Goal: Information Seeking & Learning: Learn about a topic

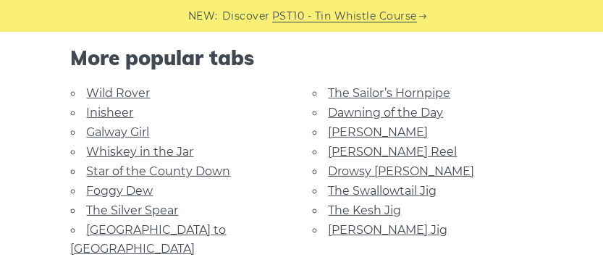
scroll to position [1207, 0]
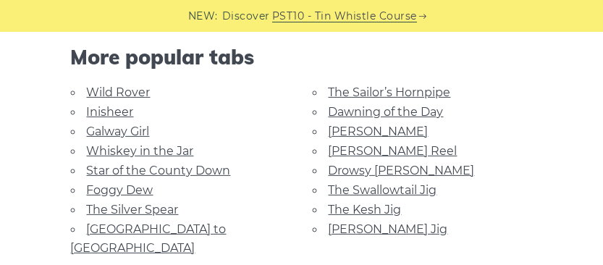
click at [121, 88] on link "Wild Rover" at bounding box center [119, 92] width 64 height 14
click at [350, 127] on link "[PERSON_NAME]" at bounding box center [379, 132] width 100 height 14
click at [339, 106] on link "Dawning of the Day" at bounding box center [386, 112] width 115 height 14
click at [347, 87] on link "The Sailor’s Hornpipe" at bounding box center [390, 92] width 122 height 14
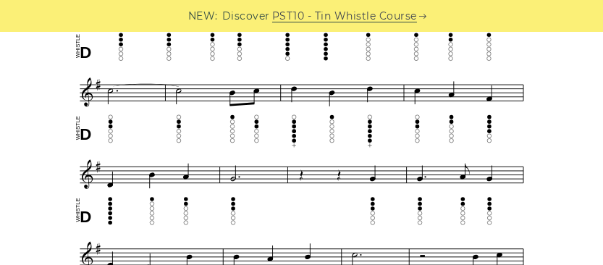
scroll to position [479, 0]
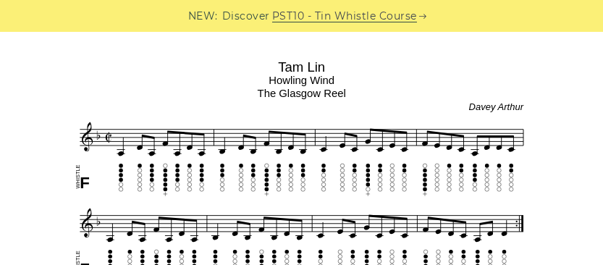
scroll to position [381, 0]
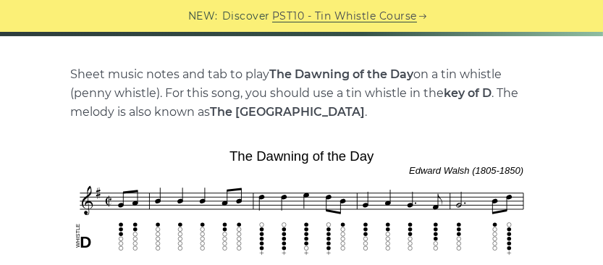
scroll to position [295, 0]
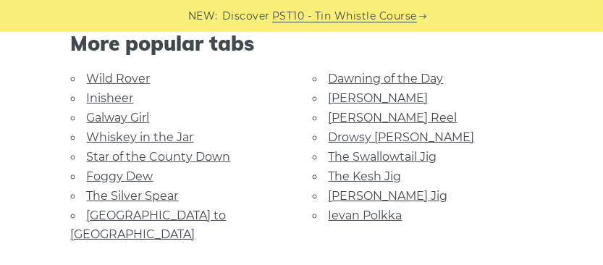
scroll to position [887, 0]
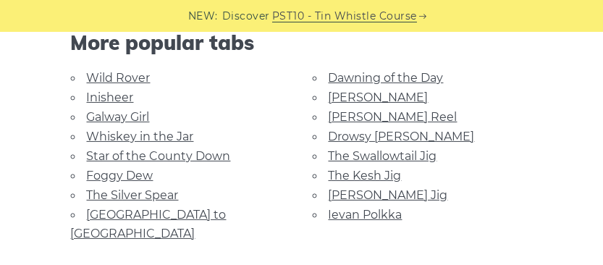
click at [145, 208] on link "[GEOGRAPHIC_DATA] to [GEOGRAPHIC_DATA]" at bounding box center [149, 224] width 156 height 33
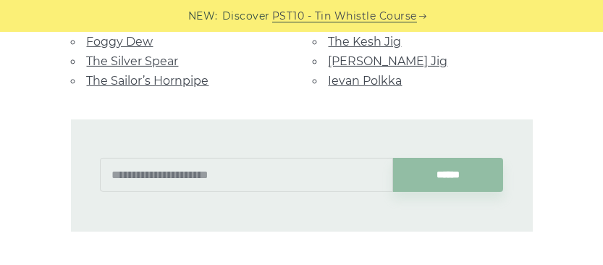
scroll to position [931, 0]
